Goal: Information Seeking & Learning: Compare options

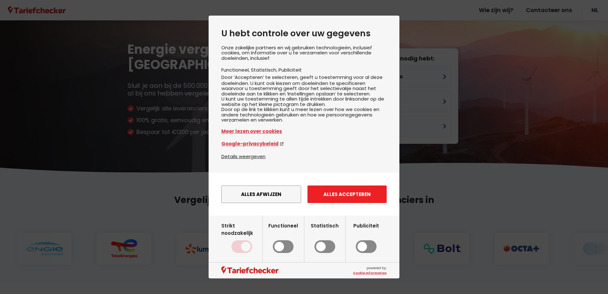
click at [369, 199] on button "Alles accepteren" at bounding box center [347, 193] width 79 height 17
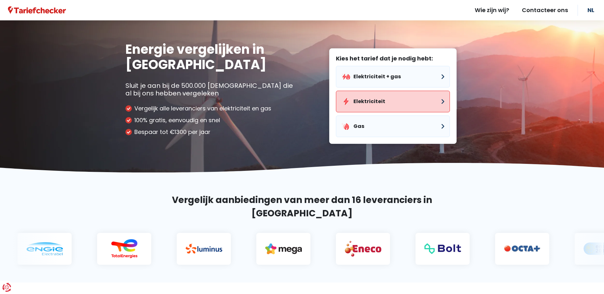
click at [380, 99] on button "Elektriciteit" at bounding box center [393, 102] width 114 height 22
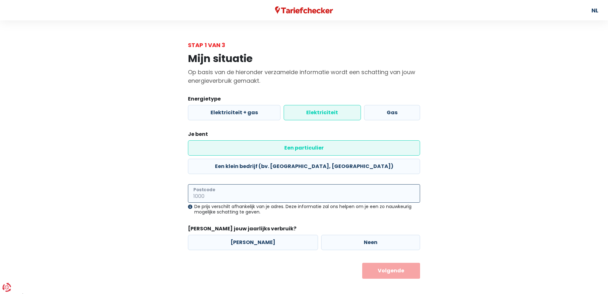
click at [255, 184] on input "Postcode" at bounding box center [304, 193] width 232 height 18
type input "2960"
click at [366, 235] on label "Neen" at bounding box center [370, 242] width 99 height 15
click at [366, 235] on input "Neen" at bounding box center [370, 242] width 99 height 15
radio input "true"
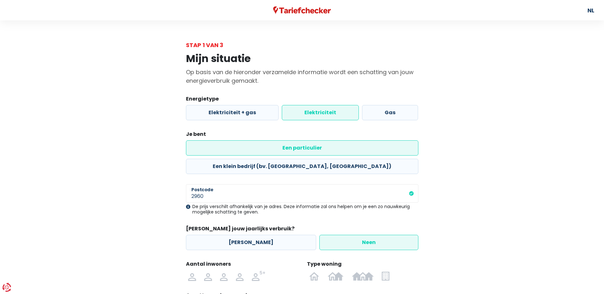
scroll to position [54, 0]
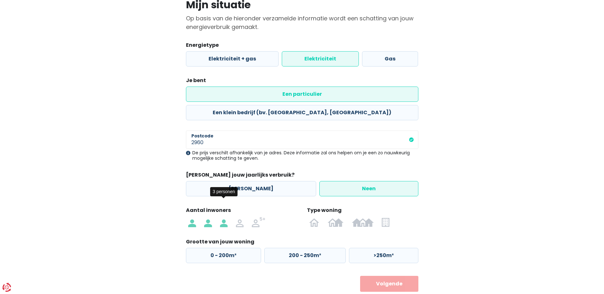
click at [223, 217] on img at bounding box center [224, 222] width 8 height 10
click at [223, 217] on input "radio" at bounding box center [224, 222] width 16 height 10
radio input "true"
click at [318, 217] on img at bounding box center [314, 222] width 10 height 10
click at [318, 217] on input "radio" at bounding box center [314, 222] width 18 height 10
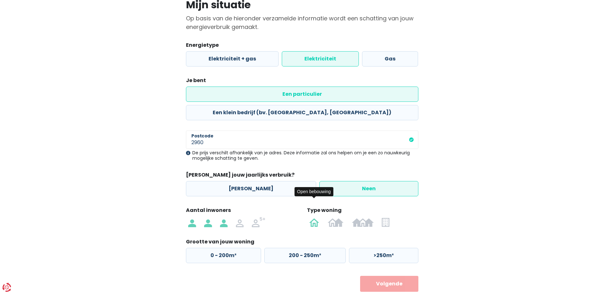
radio input "true"
click at [325, 248] on label "200 - 250m²" at bounding box center [304, 255] width 81 height 15
click at [325, 248] on input "200 - 250m²" at bounding box center [304, 255] width 81 height 15
radio input "true"
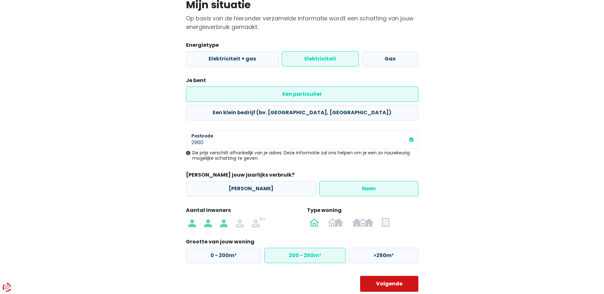
click at [382, 276] on button "Volgende" at bounding box center [389, 284] width 58 height 16
select select
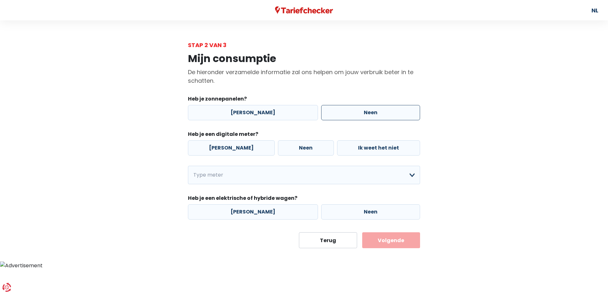
click at [352, 113] on label "Neen" at bounding box center [370, 112] width 99 height 15
click at [352, 113] on input "Neen" at bounding box center [370, 112] width 99 height 15
radio input "true"
click at [235, 151] on label "[PERSON_NAME]" at bounding box center [231, 147] width 87 height 15
click at [235, 151] on input "[PERSON_NAME]" at bounding box center [231, 147] width 87 height 15
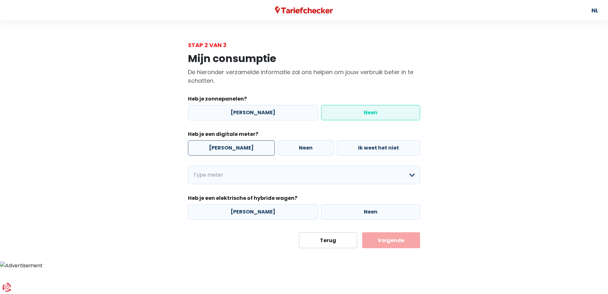
radio input "true"
click at [248, 172] on select "Enkelvoudig Tweevoudig Enkelvoudig + uitsluitend nachttarief Tweevoudig + uitsl…" at bounding box center [304, 175] width 232 height 18
select select "day_night_bi_hourly"
click at [188, 166] on select "Enkelvoudig Tweevoudig Enkelvoudig + uitsluitend nachttarief Tweevoudig + uitsl…" at bounding box center [304, 175] width 232 height 18
click at [337, 212] on label "Neen" at bounding box center [370, 211] width 99 height 15
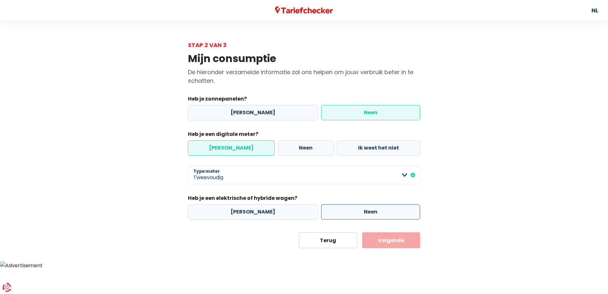
click at [337, 212] on input "Neen" at bounding box center [370, 211] width 99 height 15
radio input "true"
click at [395, 241] on button "Volgende" at bounding box center [391, 240] width 58 height 16
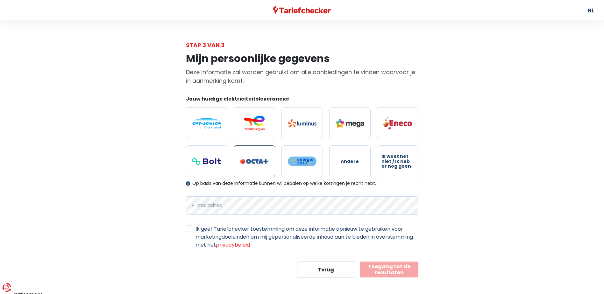
click at [261, 159] on img at bounding box center [254, 161] width 29 height 5
click at [261, 159] on input "radio" at bounding box center [254, 161] width 41 height 32
radio input "true"
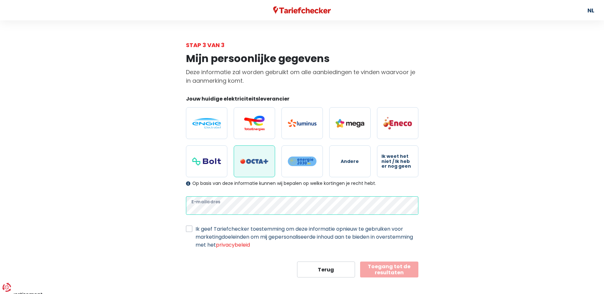
click at [131, 209] on div "Mijn persoonlijke gegevens Deze informatie zal worden gebruikt om alle aanbiedi…" at bounding box center [302, 163] width 363 height 228
click at [161, 209] on div "Mijn persoonlijke gegevens Deze informatie zal worden gebruikt om alle aanbiedi…" at bounding box center [302, 163] width 363 height 228
click at [399, 269] on button "Toegang tot de resultaten" at bounding box center [389, 270] width 58 height 16
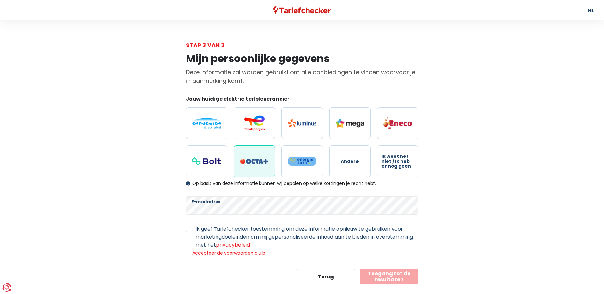
scroll to position [11, 0]
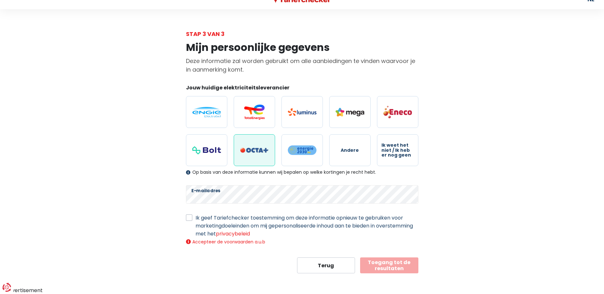
select select "day_night_bi_hourly"
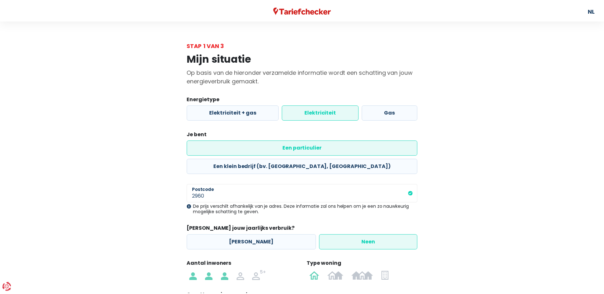
scroll to position [54, 0]
